Goal: Task Accomplishment & Management: Manage account settings

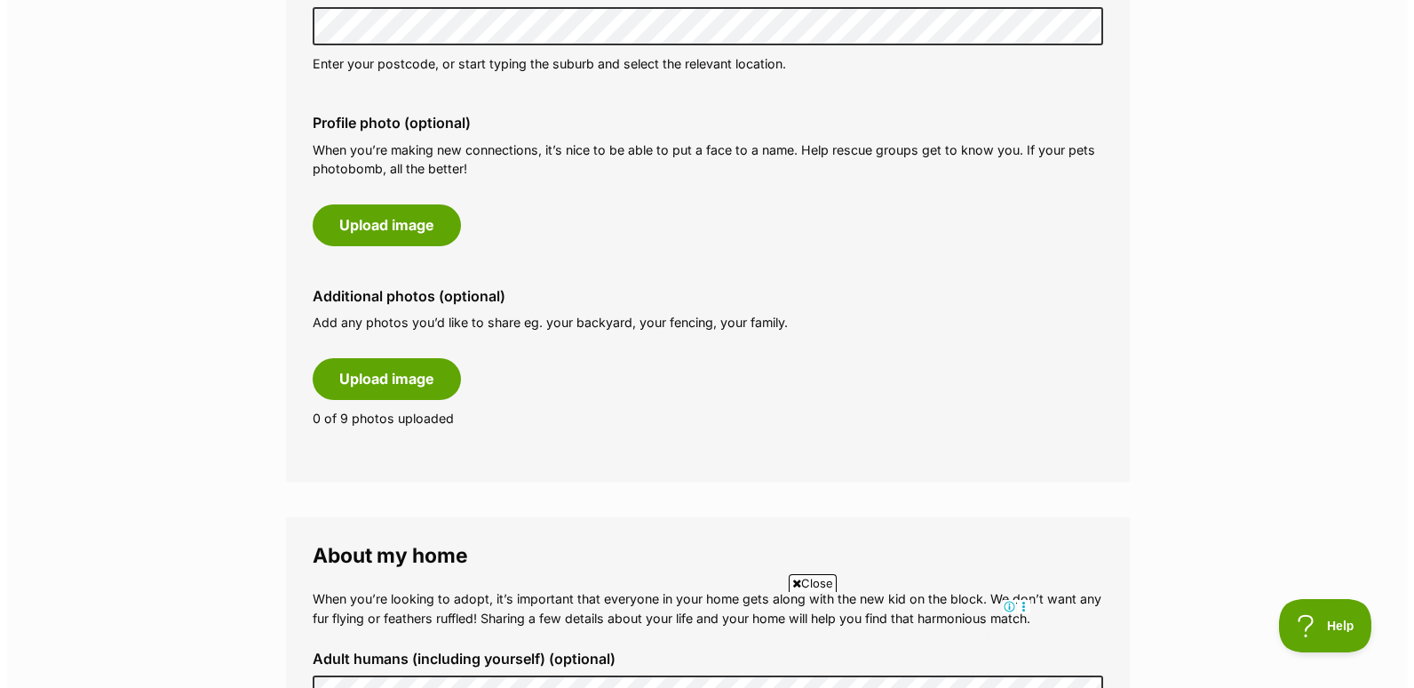
scroll to position [799, 0]
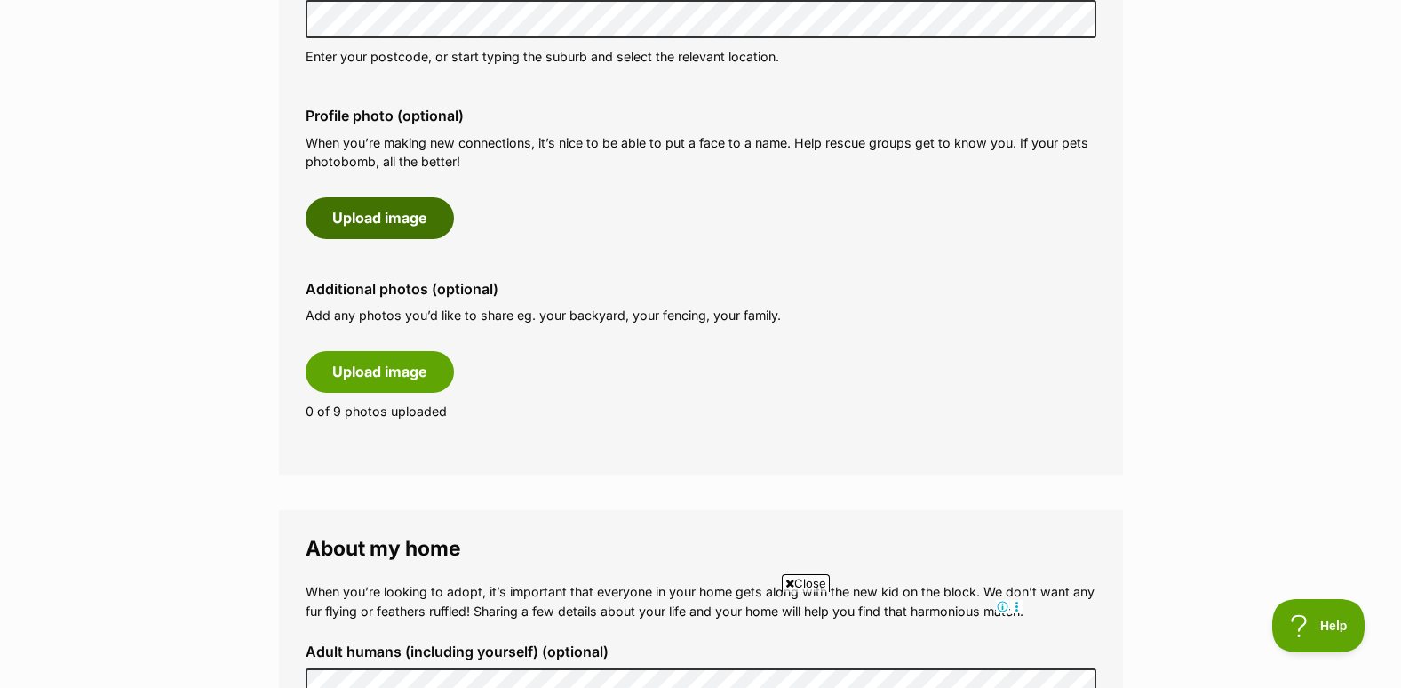
click at [373, 213] on button "Upload image" at bounding box center [380, 217] width 148 height 41
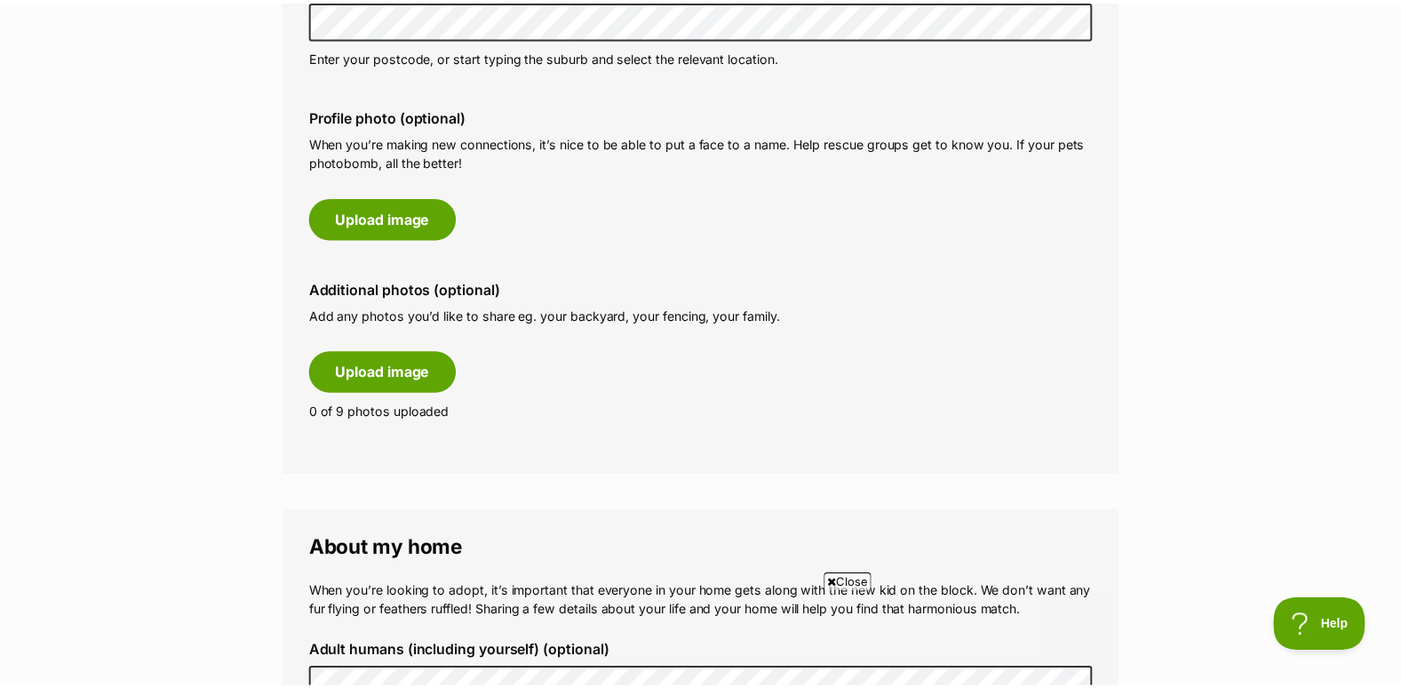
scroll to position [0, 0]
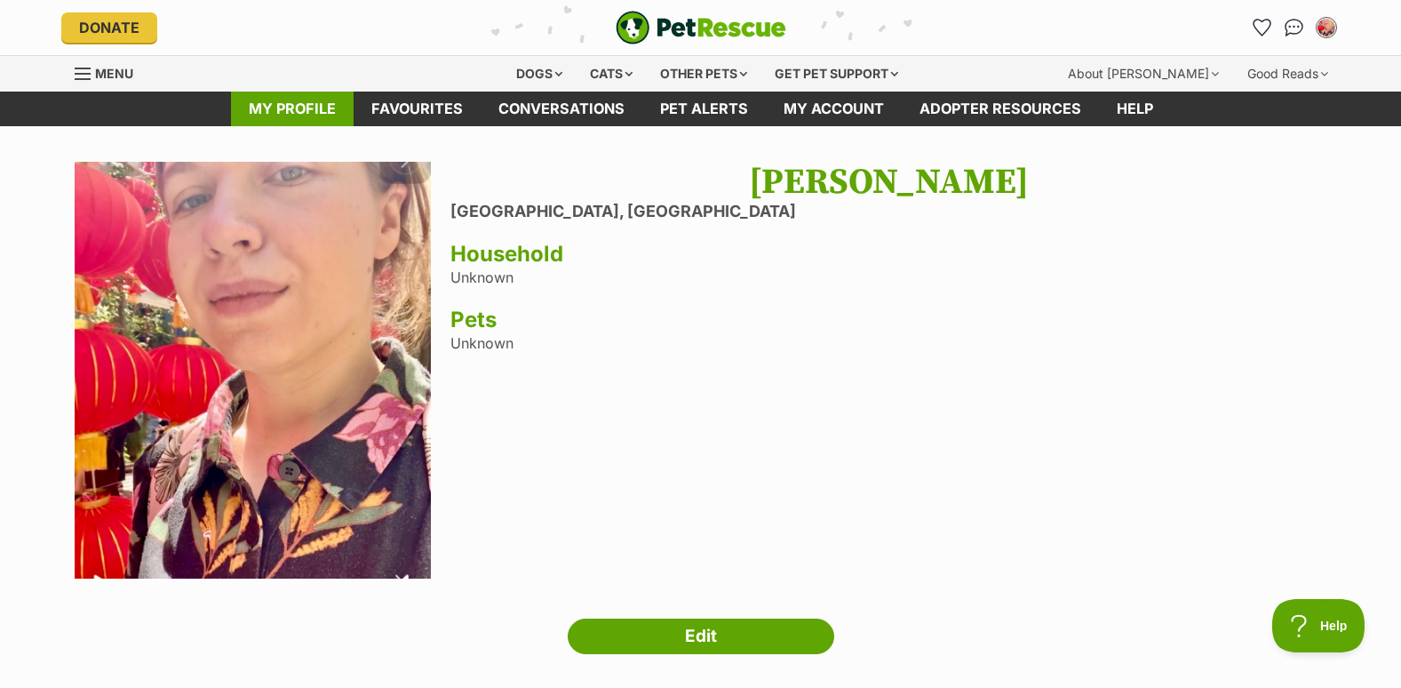
click at [287, 110] on link "My profile" at bounding box center [292, 108] width 123 height 35
click at [300, 115] on link "My profile" at bounding box center [292, 108] width 123 height 35
